Goal: Communication & Community: Answer question/provide support

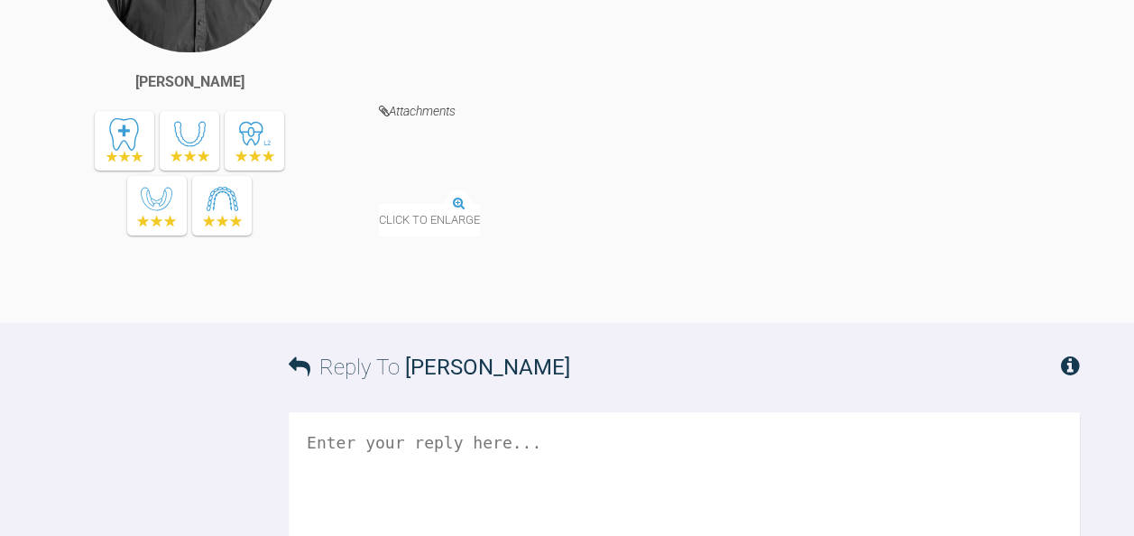
scroll to position [2912, 0]
click at [379, 206] on img at bounding box center [379, 206] width 0 height 0
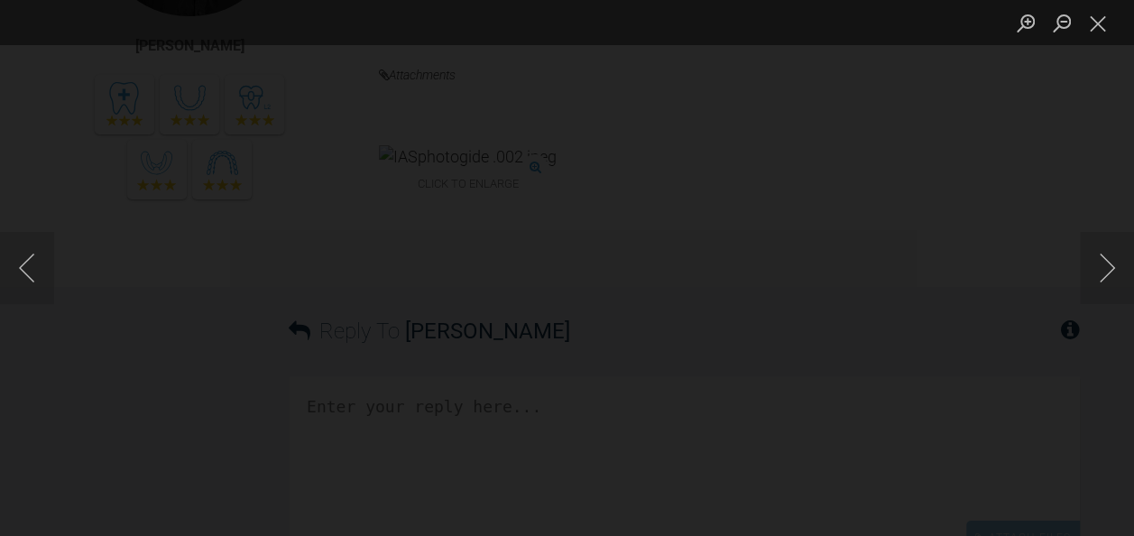
scroll to position [2959, 0]
click at [1101, 28] on button "Close lightbox" at bounding box center [1098, 23] width 36 height 32
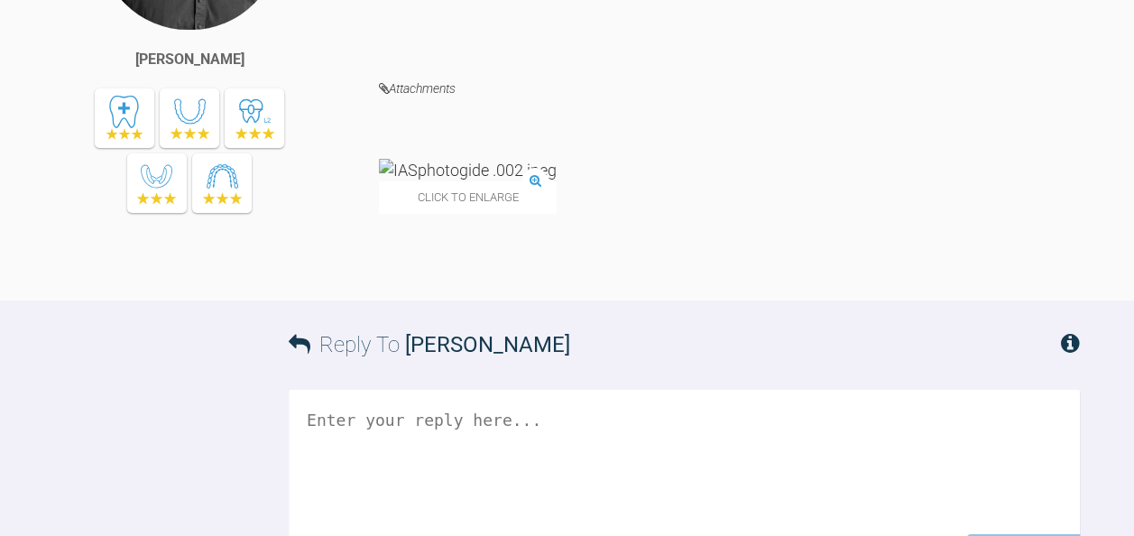
scroll to position [2936, 0]
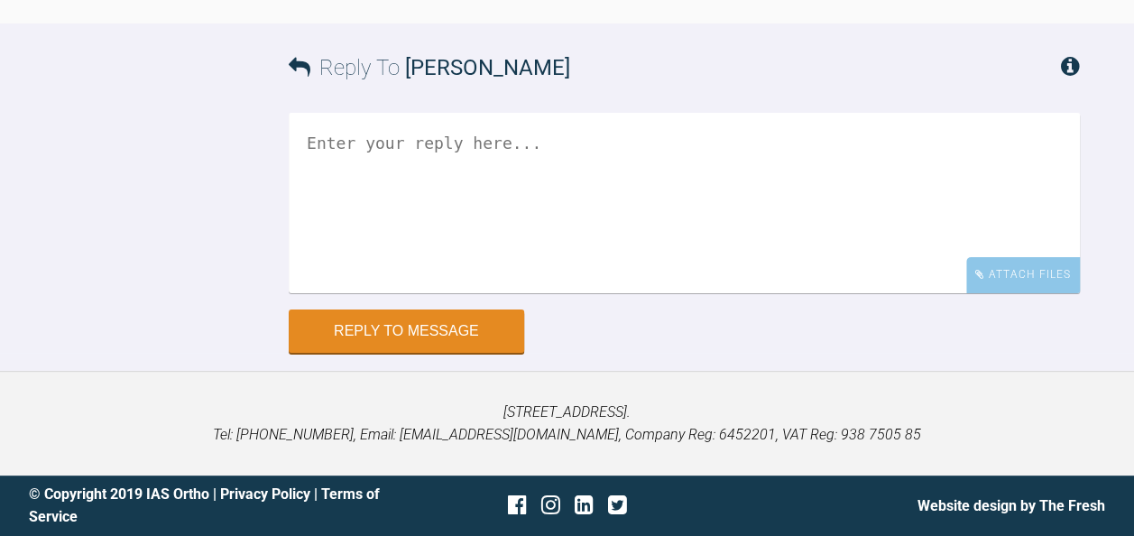
scroll to position [3222, 0]
click at [447, 293] on textarea at bounding box center [684, 203] width 791 height 180
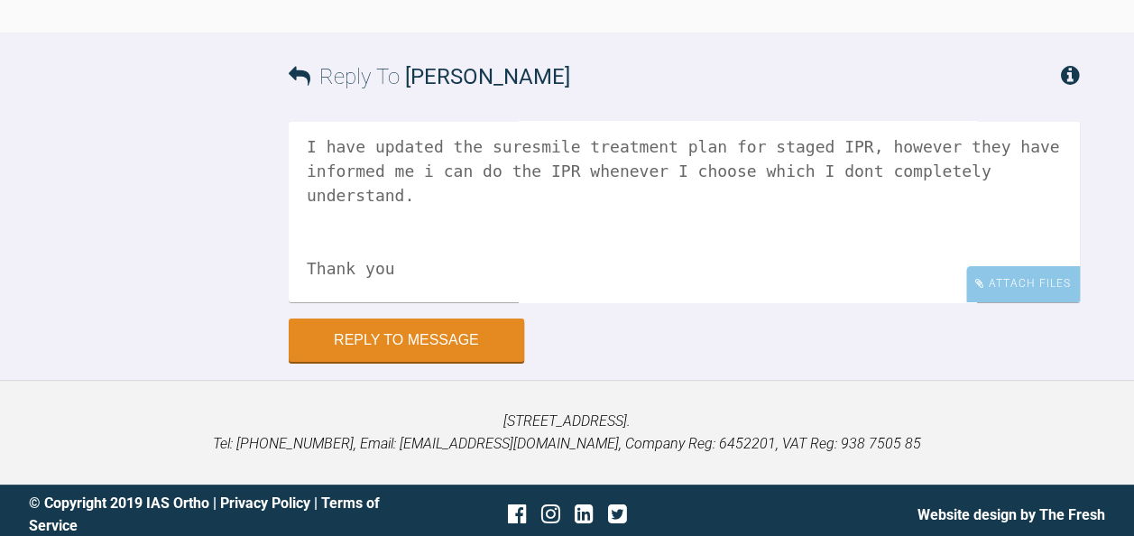
scroll to position [3448, 0]
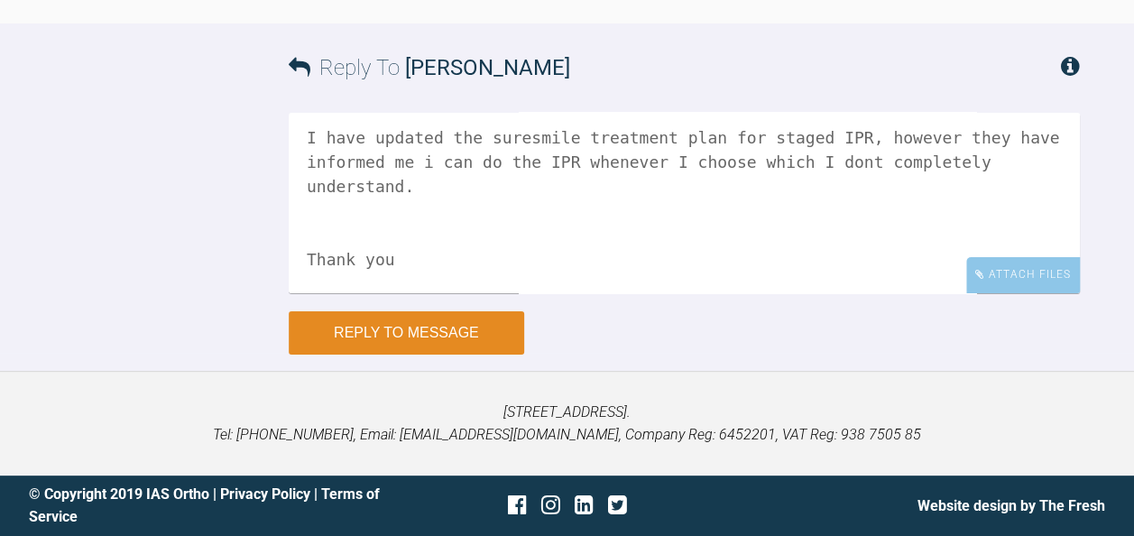
type textarea "Thanks for getting back to me, and a huge thank you for the photo guide. I was …"
click at [498, 330] on button "Reply to Message" at bounding box center [407, 332] width 236 height 43
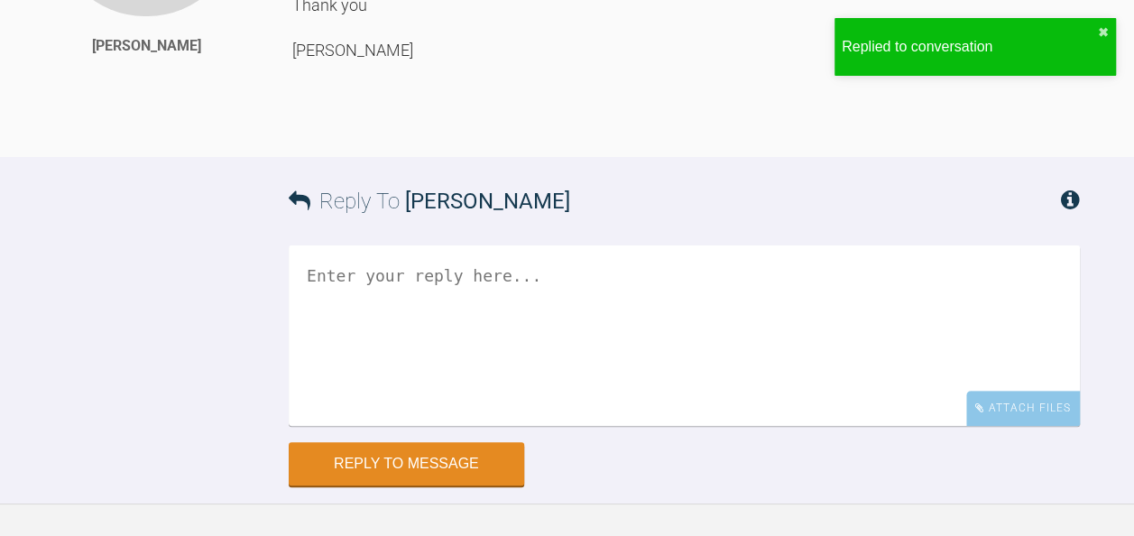
scroll to position [3556, 0]
